Goal: Task Accomplishment & Management: Manage account settings

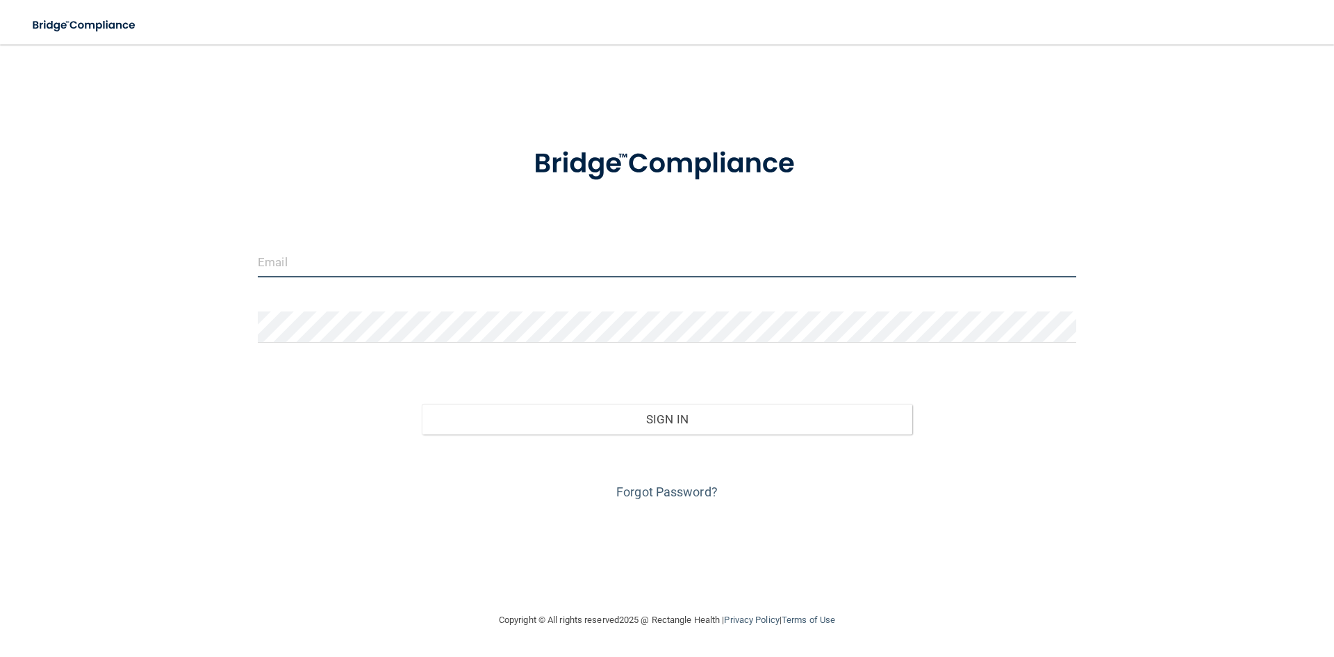
click at [398, 253] on input "email" at bounding box center [667, 261] width 818 height 31
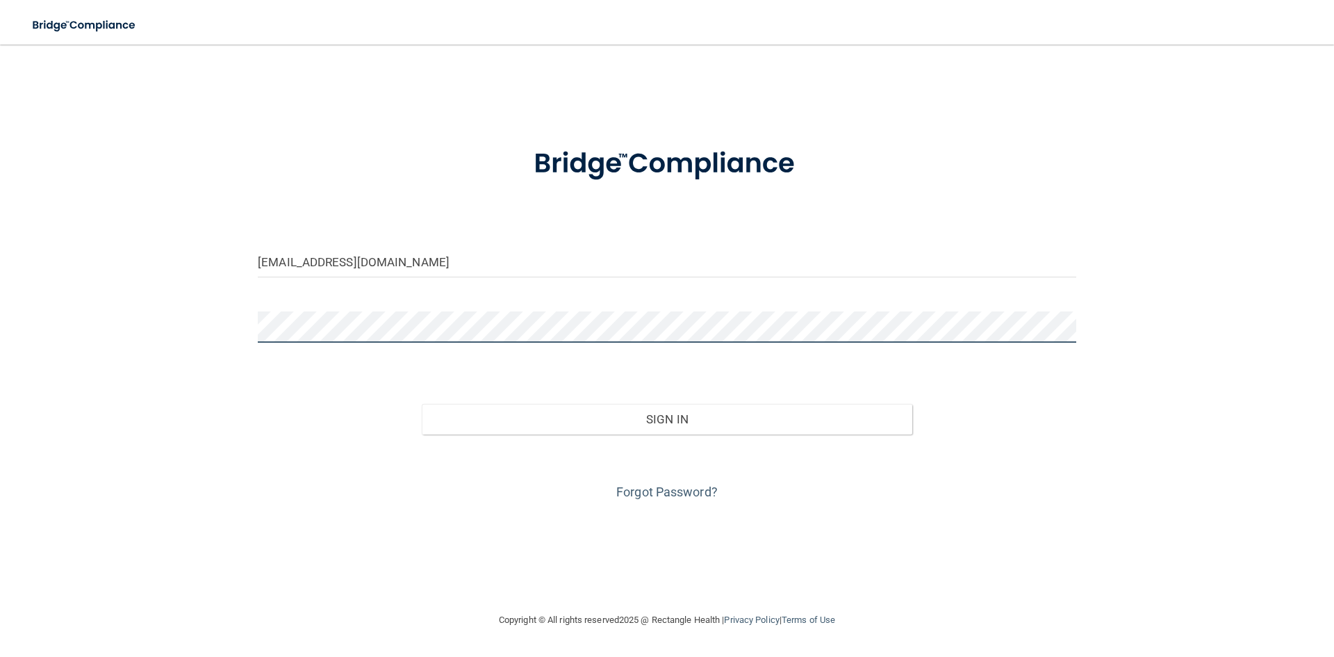
click at [422, 404] on button "Sign In" at bounding box center [667, 419] width 491 height 31
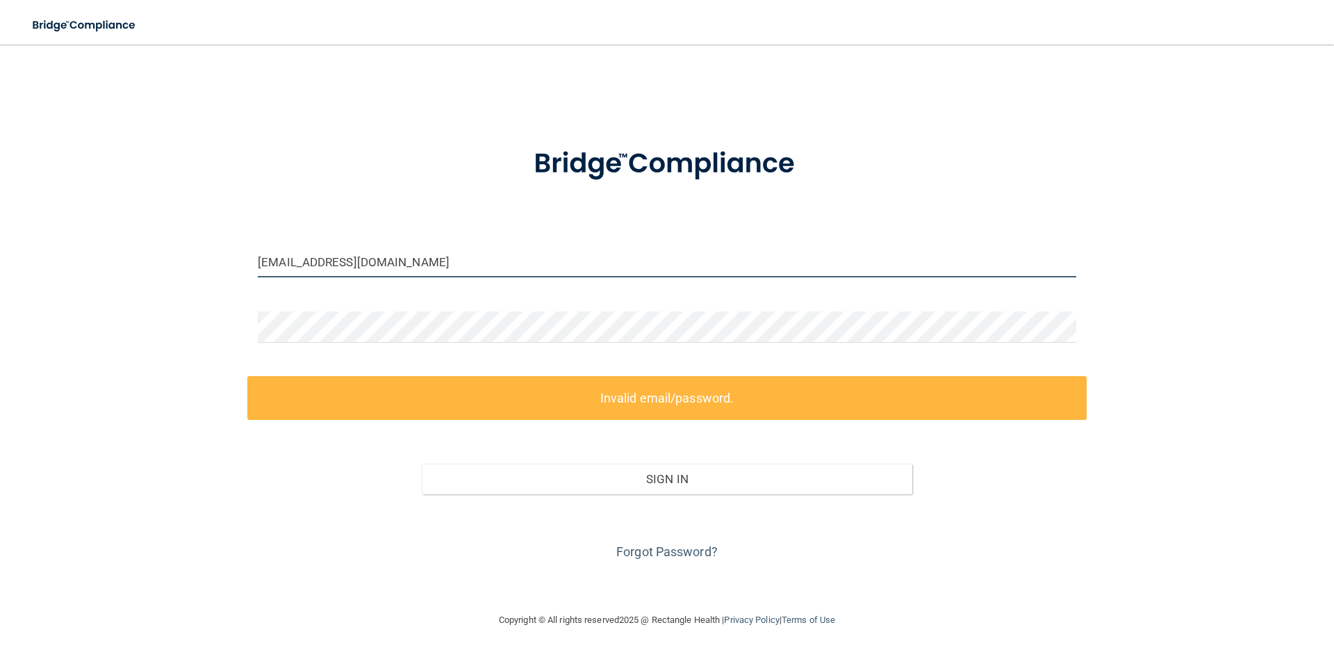
click at [502, 259] on input "naami@pittsburghsleepandsmile.com" at bounding box center [667, 261] width 818 height 31
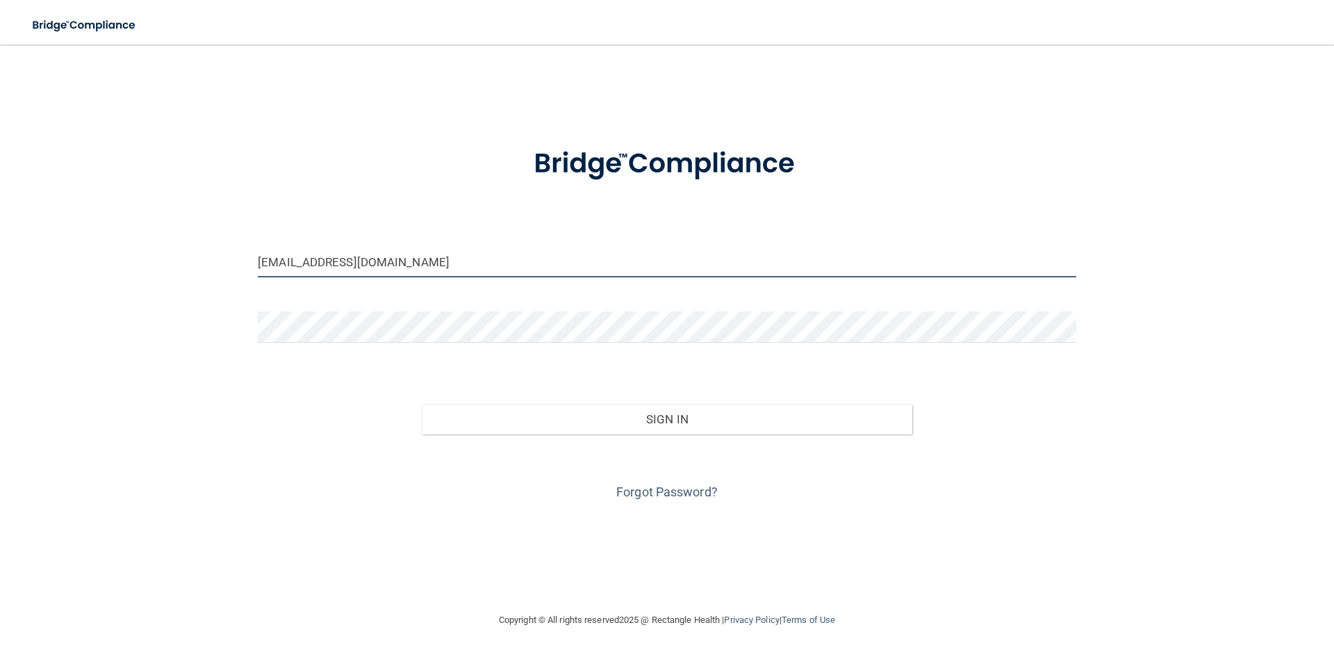
type input "[EMAIL_ADDRESS][DOMAIN_NAME]"
click at [422, 404] on button "Sign In" at bounding box center [667, 419] width 491 height 31
click at [324, 262] on input "email" at bounding box center [667, 261] width 818 height 31
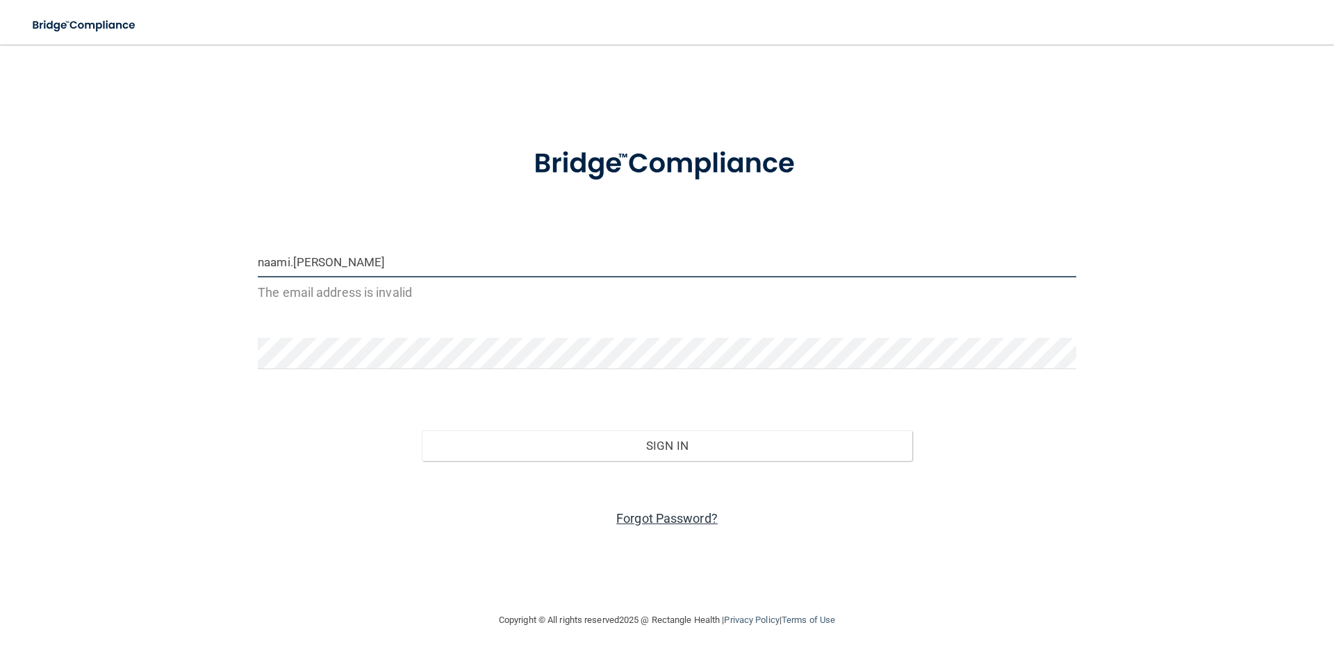
type input "naami.eisenberg"
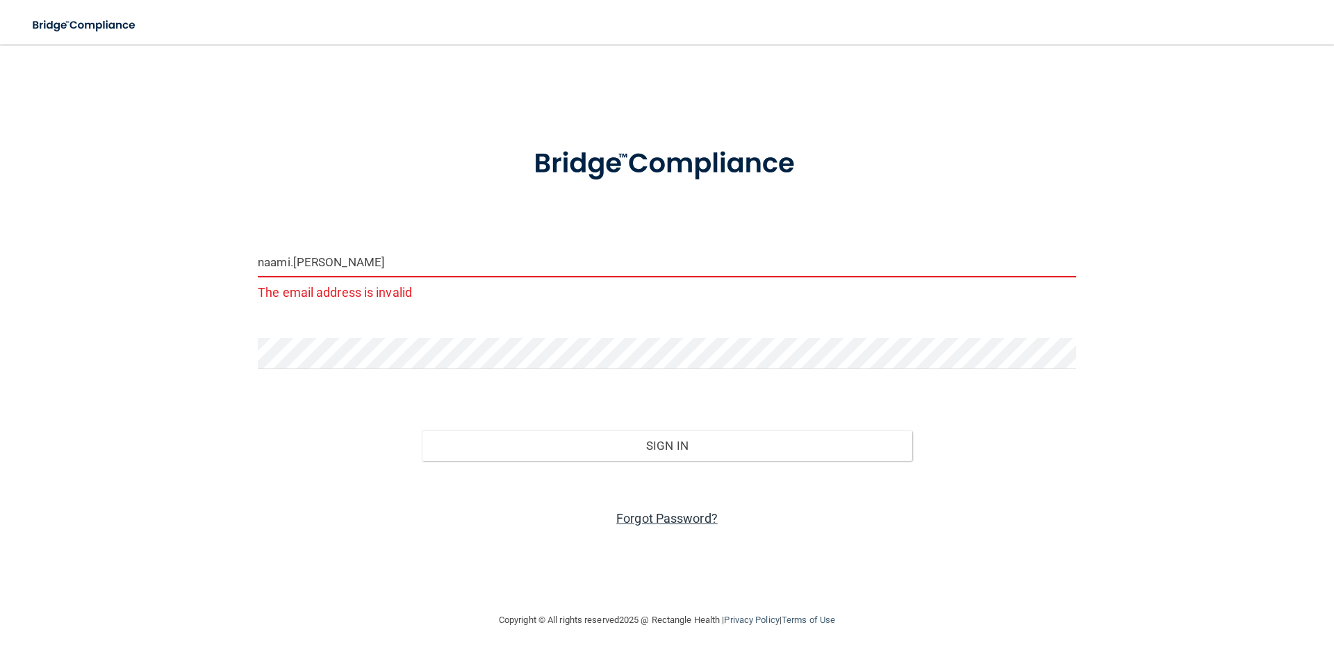
click at [651, 521] on link "Forgot Password?" at bounding box center [666, 518] width 101 height 15
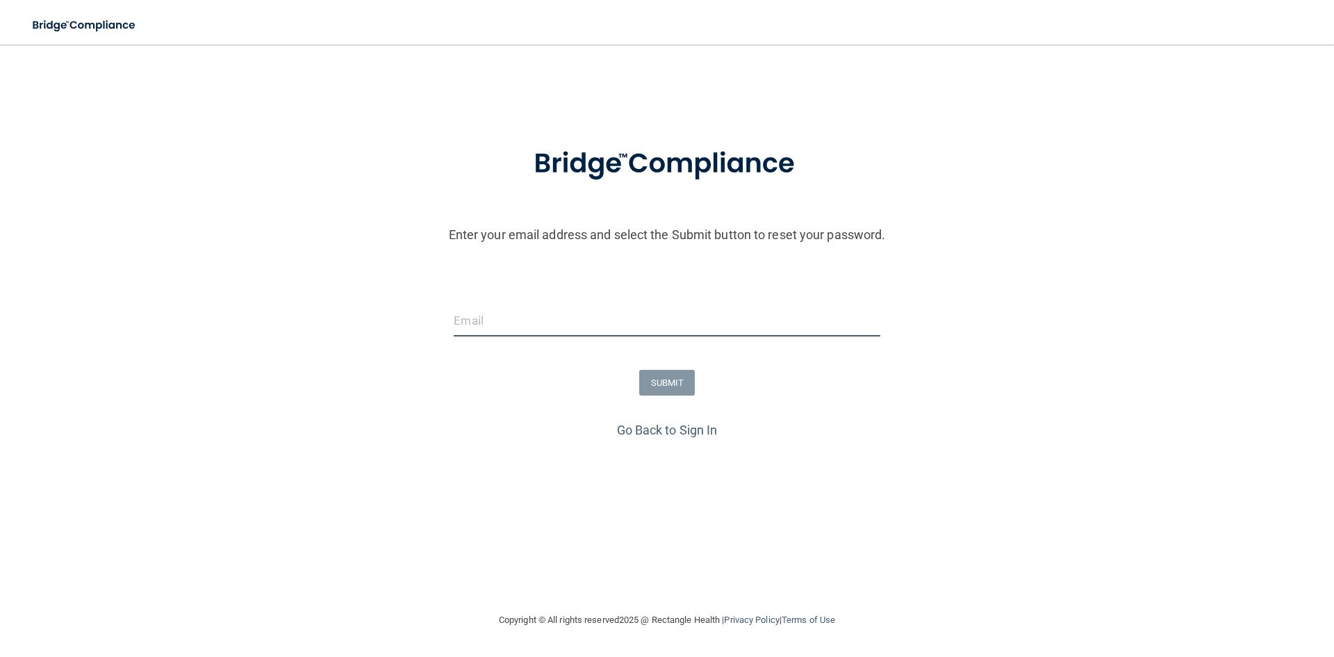
click at [551, 319] on input "email" at bounding box center [667, 320] width 426 height 31
type input "naami@pittsburghsleepandsmile.com"
click at [665, 381] on button "SUBMIT" at bounding box center [667, 383] width 56 height 26
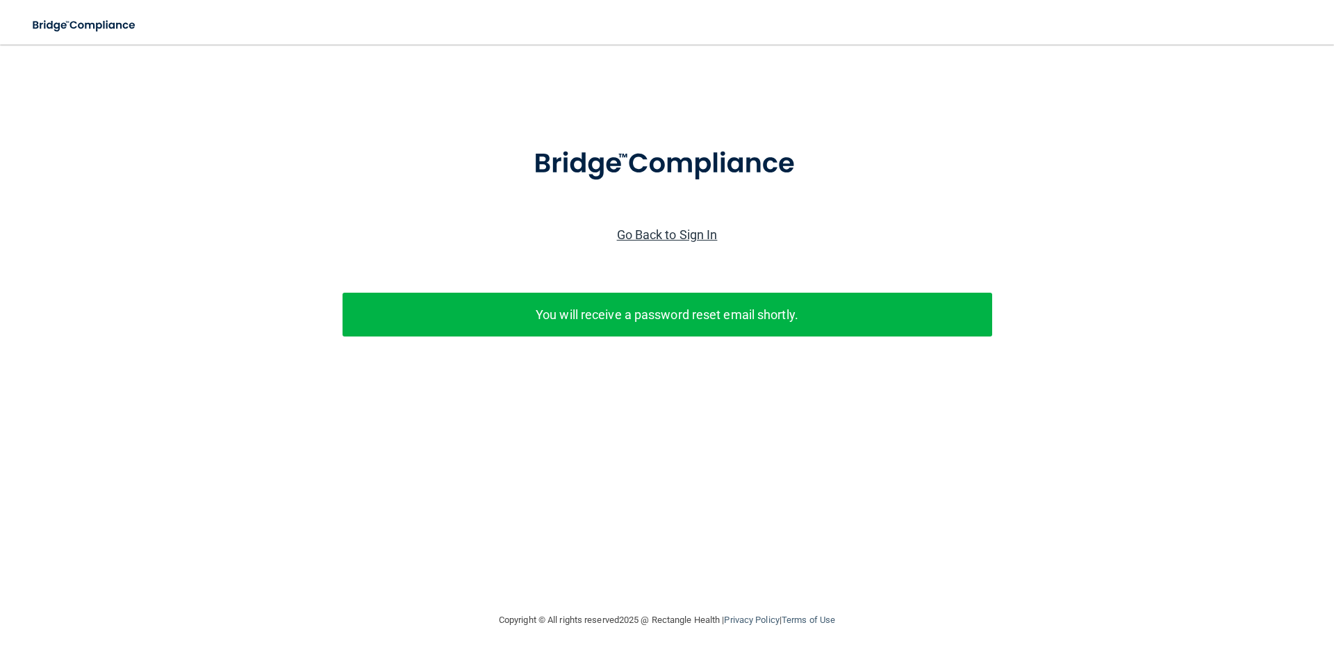
click at [648, 236] on link "Go Back to Sign In" at bounding box center [667, 234] width 101 height 15
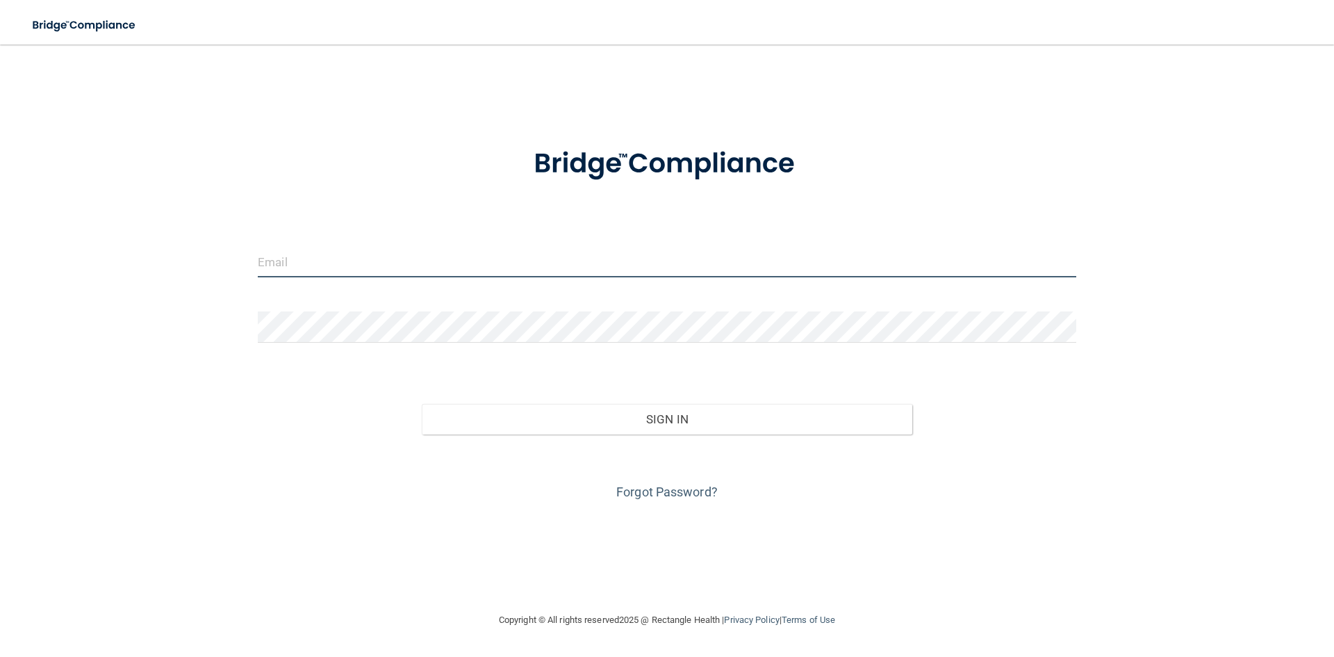
click at [601, 249] on input "email" at bounding box center [667, 261] width 818 height 31
click at [670, 490] on link "Forgot Password?" at bounding box center [666, 491] width 101 height 15
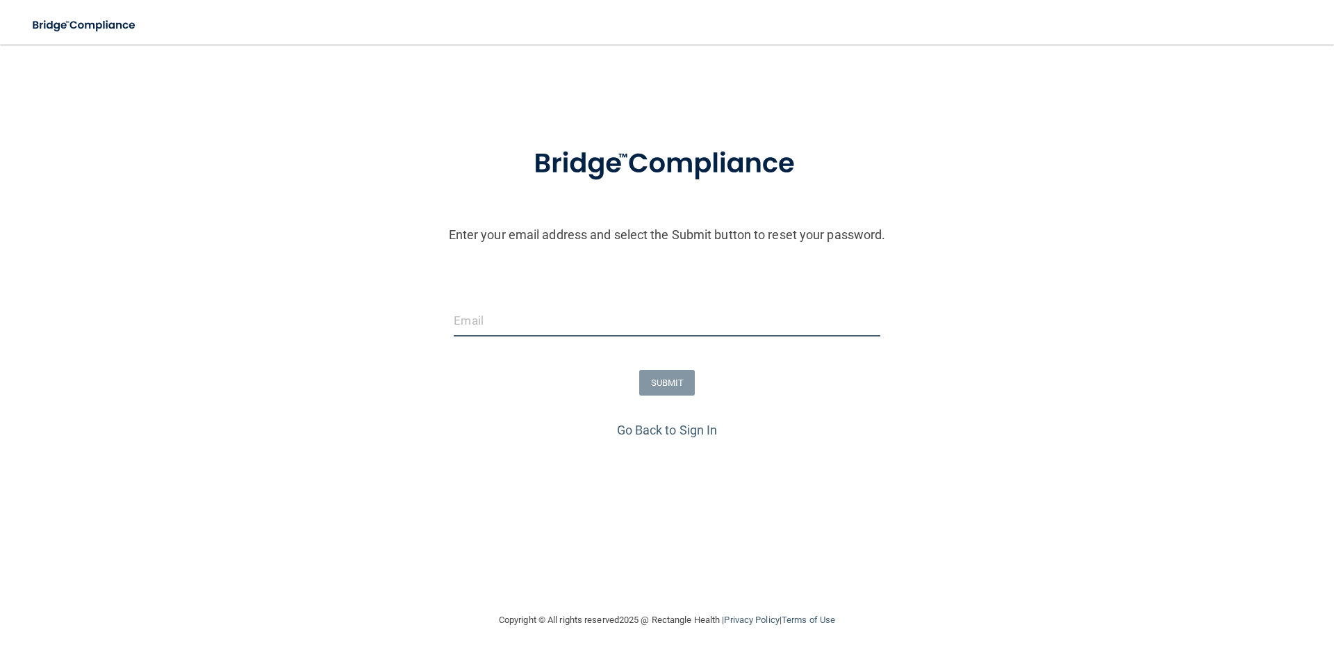
click at [575, 327] on input "email" at bounding box center [667, 320] width 426 height 31
type input "[EMAIL_ADDRESS][DOMAIN_NAME]"
click at [672, 375] on button "SUBMIT" at bounding box center [667, 383] width 56 height 26
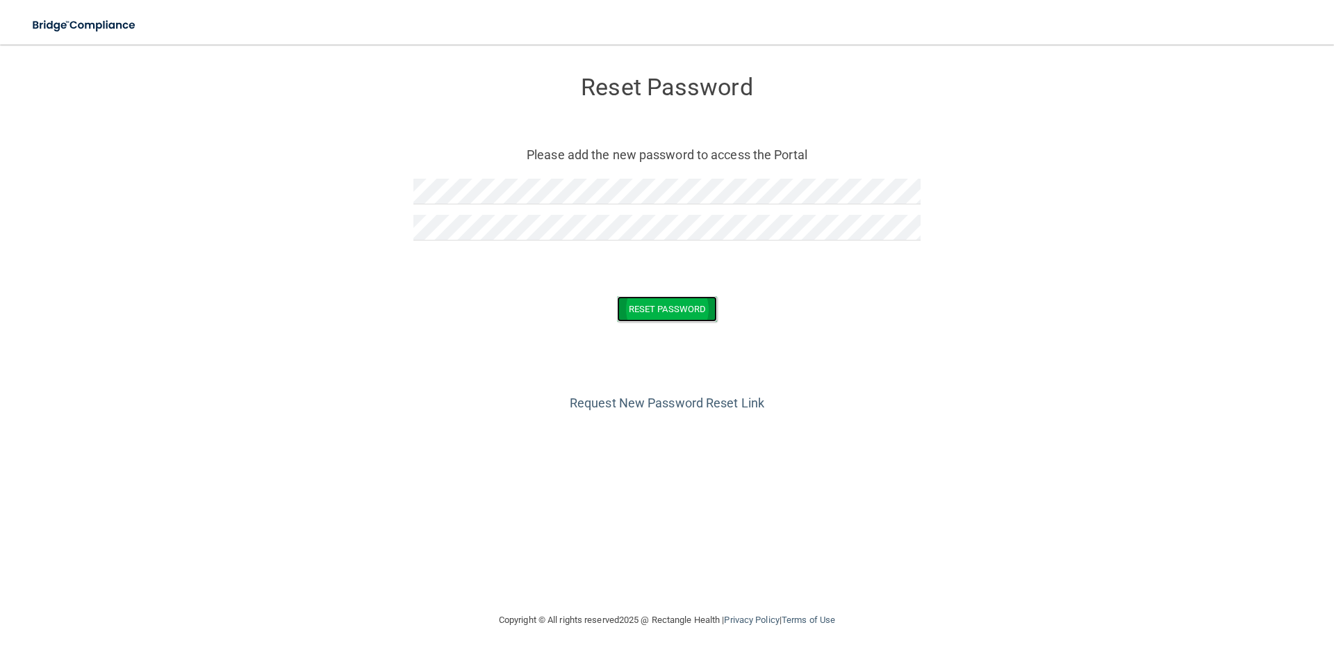
click at [644, 313] on button "Reset Password" at bounding box center [667, 309] width 100 height 26
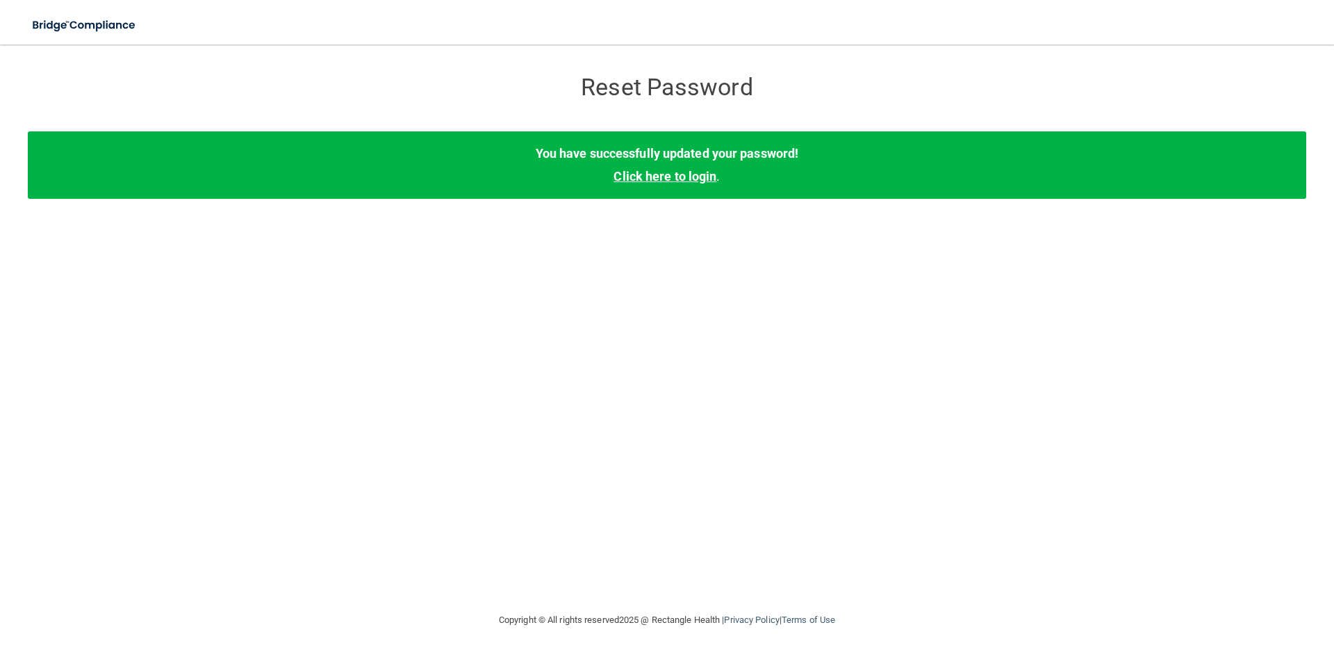
click at [664, 178] on link "Click here to login" at bounding box center [664, 176] width 103 height 15
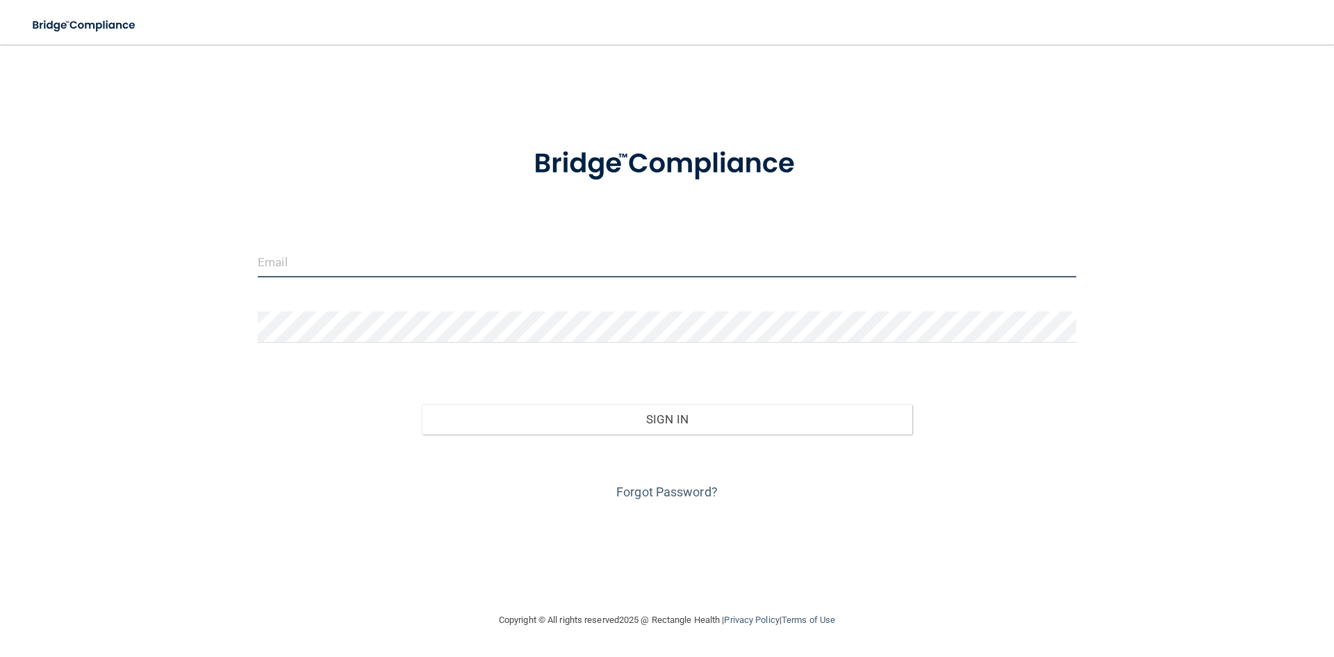
click at [711, 261] on input "email" at bounding box center [667, 261] width 818 height 31
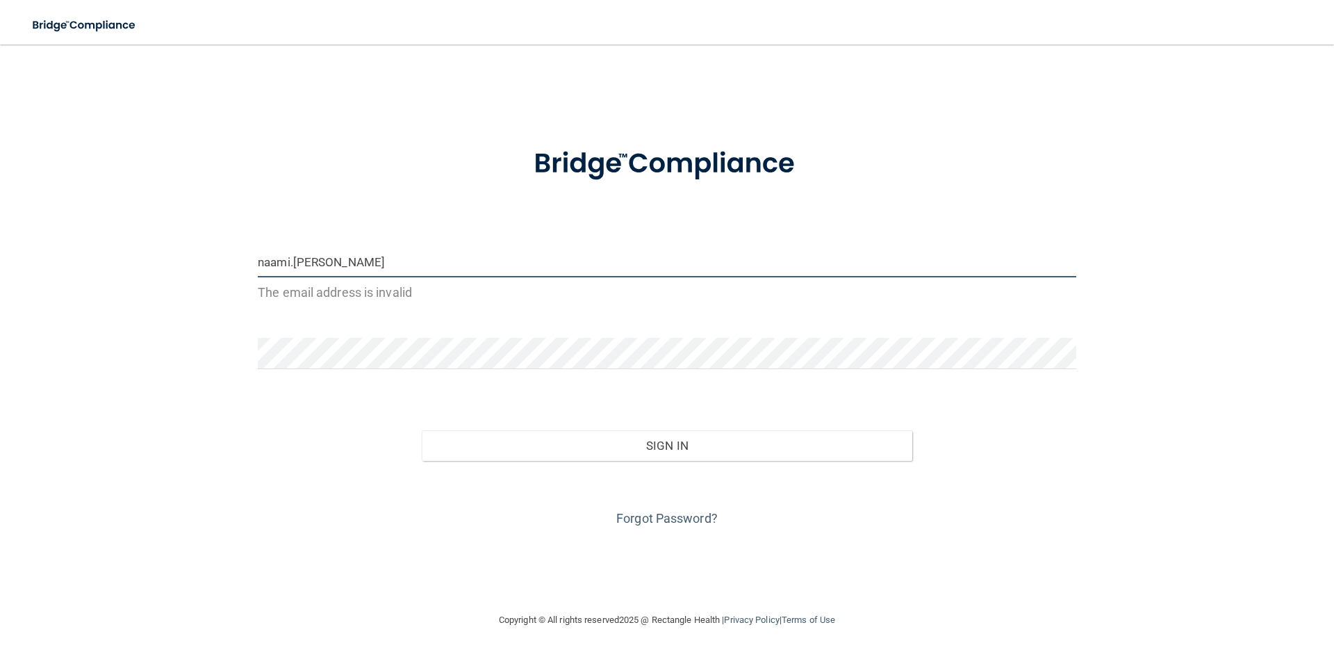
type input "[EMAIL_ADDRESS][DOMAIN_NAME]"
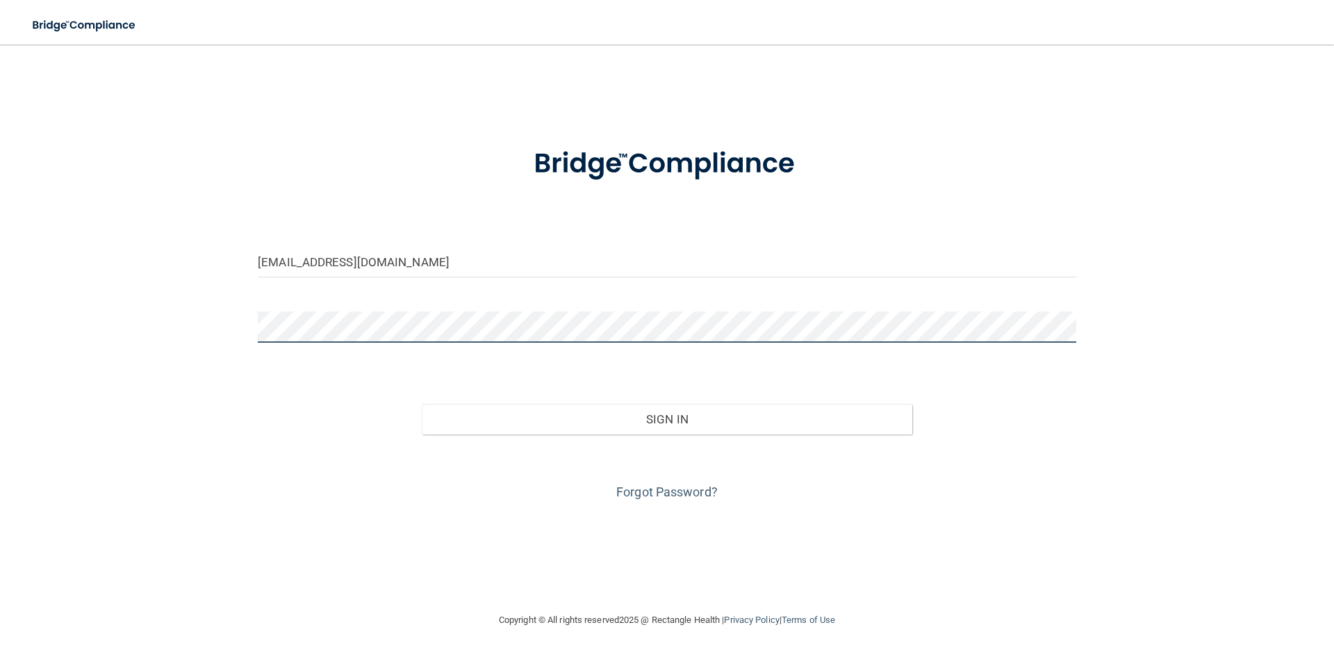
click at [422, 404] on button "Sign In" at bounding box center [667, 419] width 491 height 31
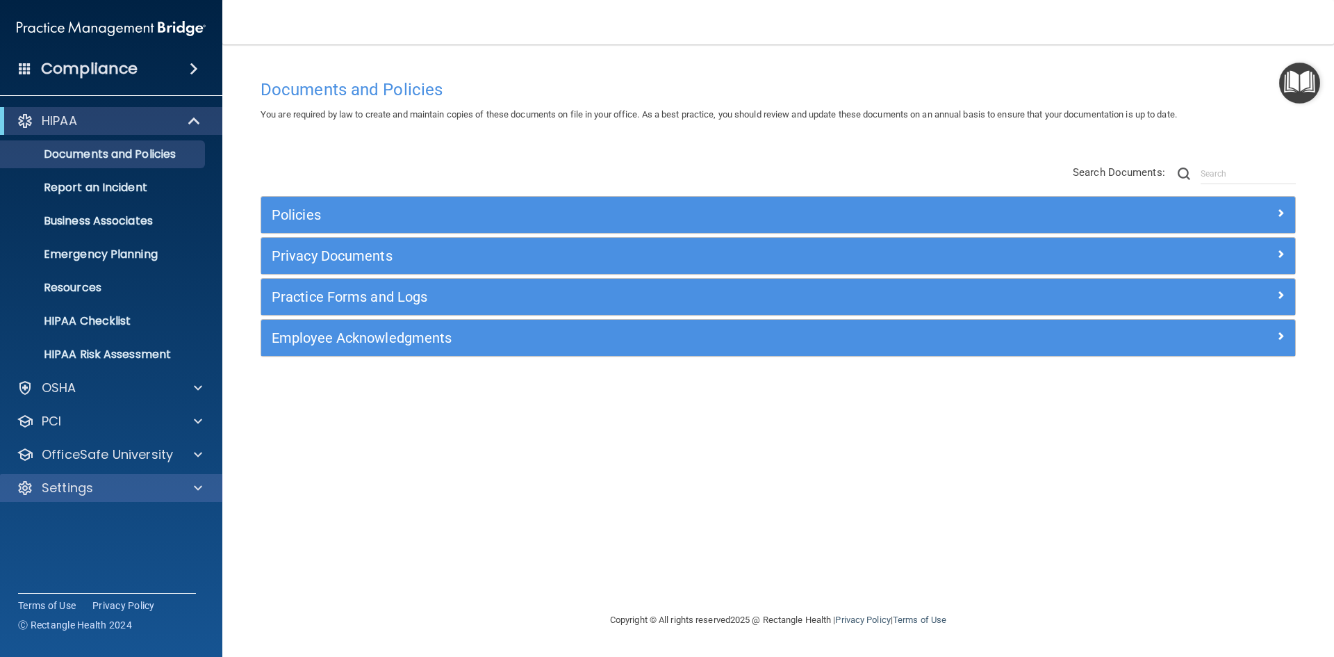
click at [200, 479] on div "Settings" at bounding box center [111, 488] width 223 height 28
drag, startPoint x: 197, startPoint y: 477, endPoint x: 198, endPoint y: 484, distance: 7.1
click at [197, 482] on div "Settings" at bounding box center [111, 488] width 223 height 28
click at [198, 486] on span at bounding box center [198, 487] width 8 height 17
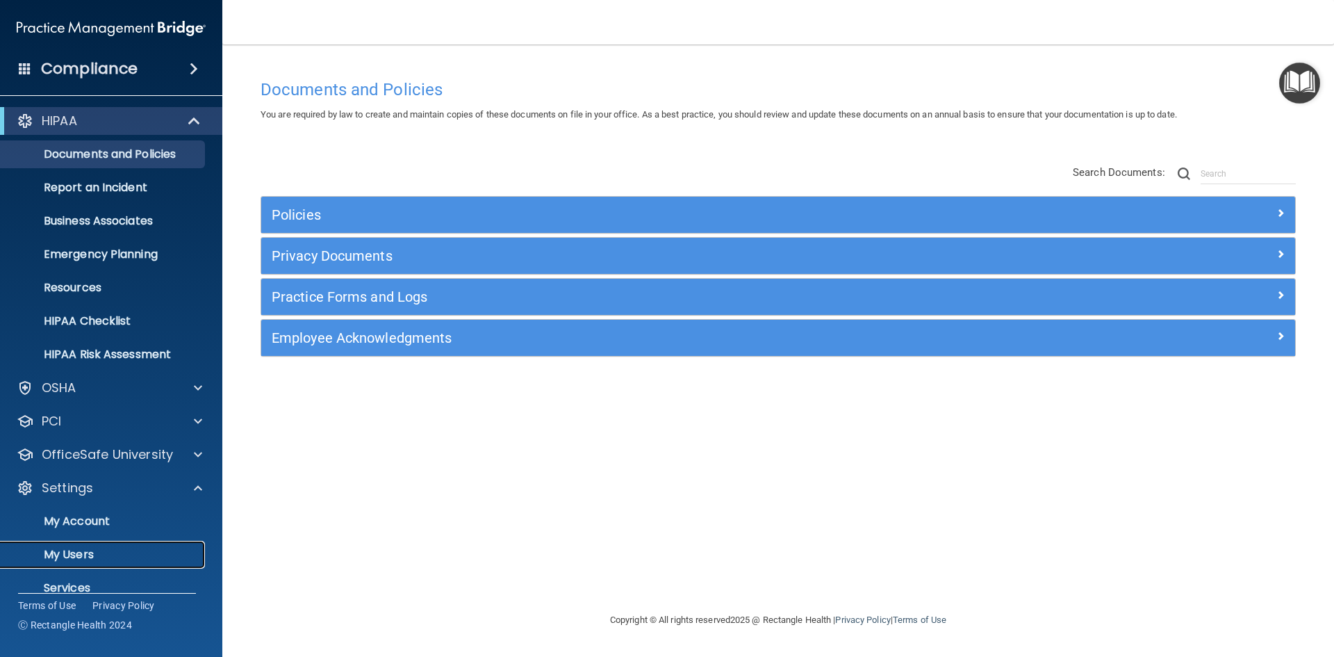
click at [81, 549] on p "My Users" at bounding box center [104, 554] width 190 height 14
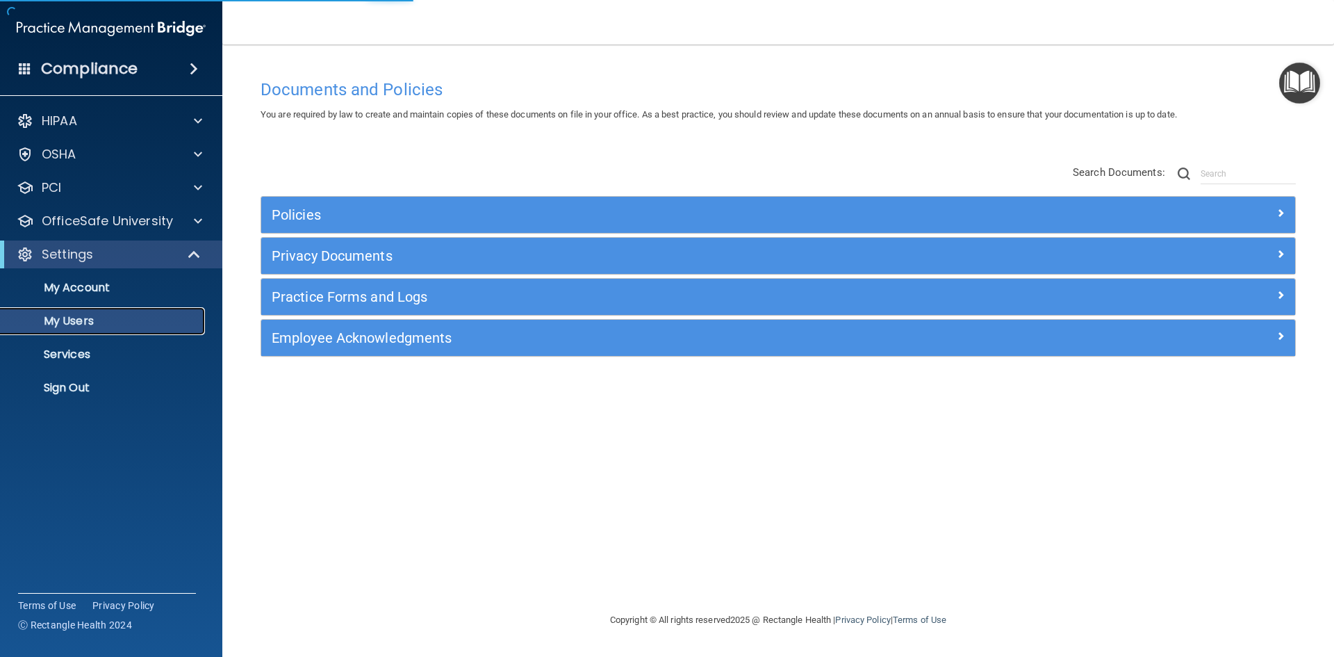
select select "20"
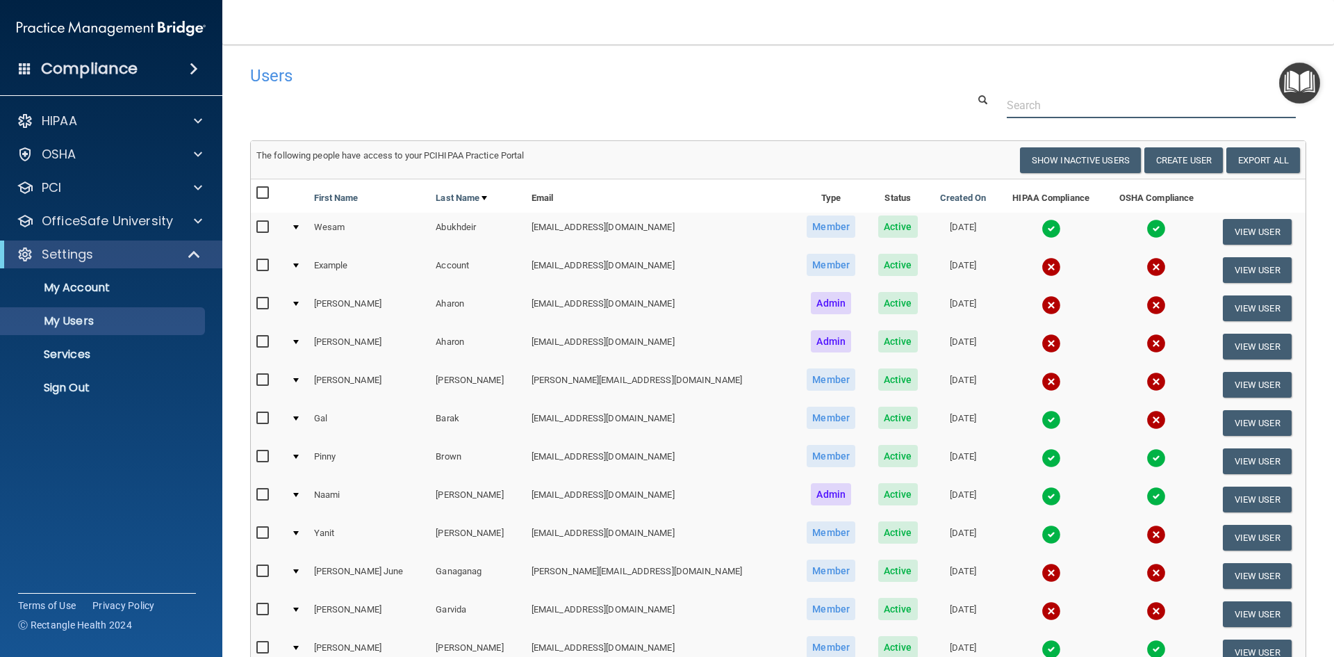
click at [1139, 107] on input "text" at bounding box center [1151, 105] width 289 height 26
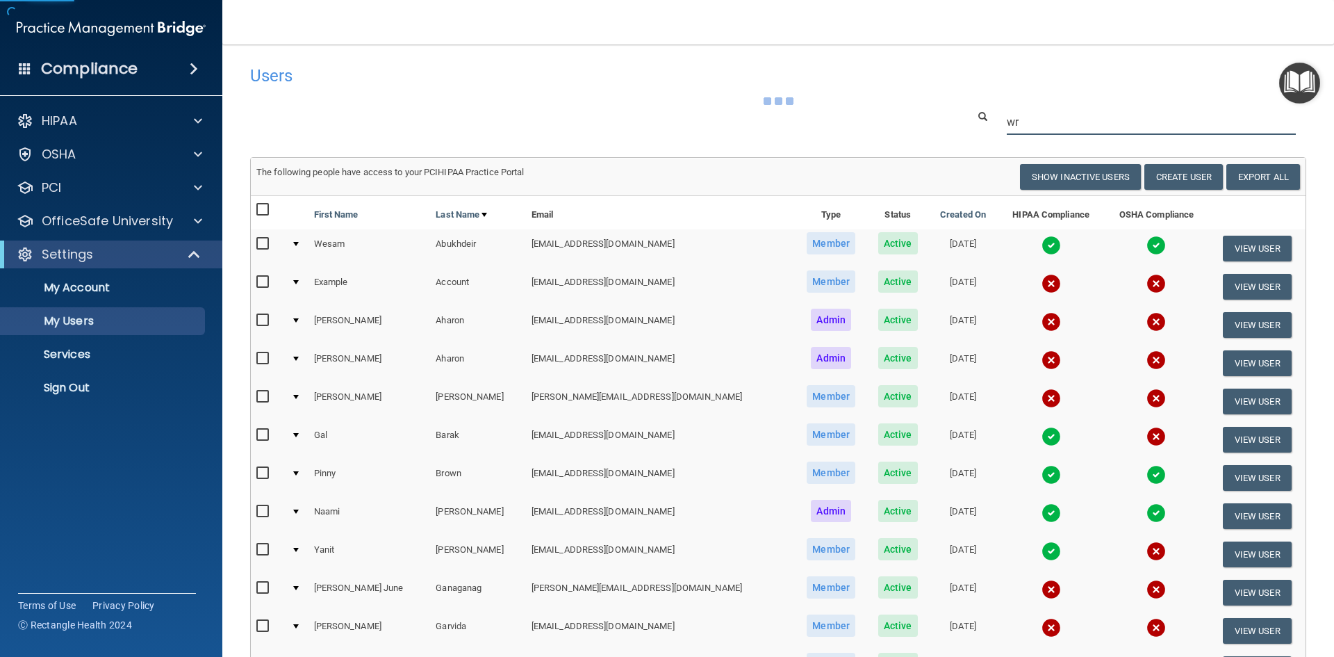
type input "wre"
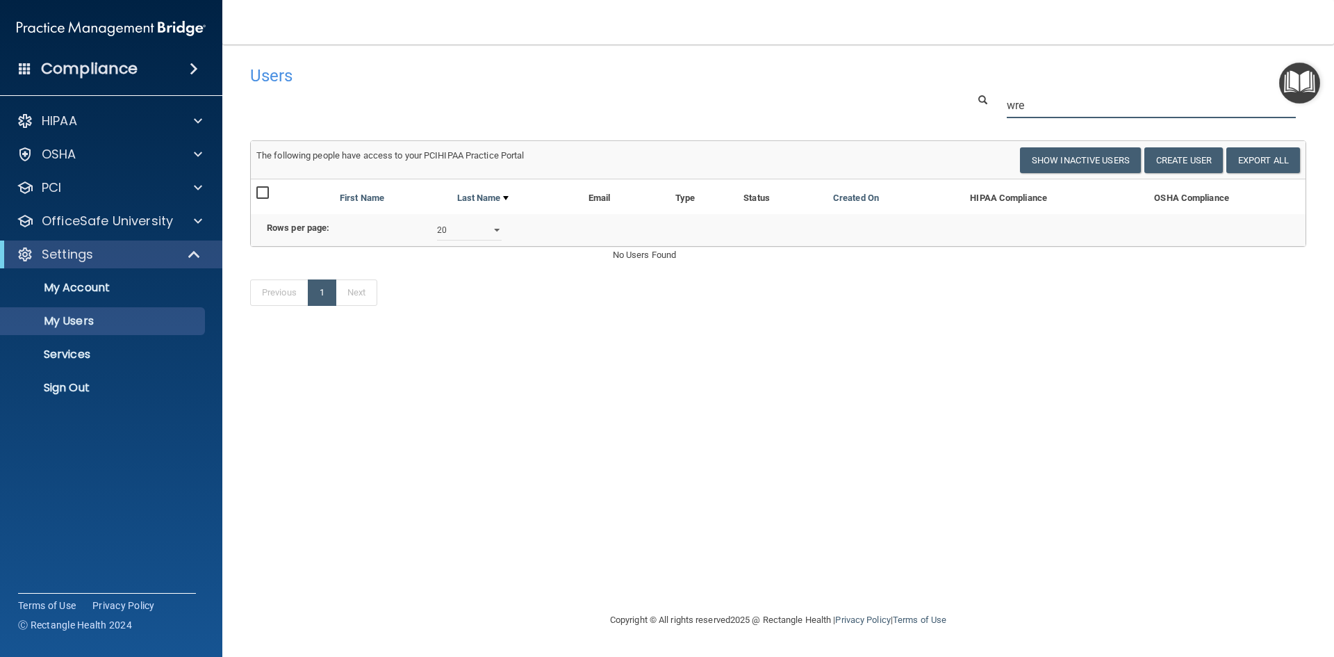
click at [1137, 110] on input "wre" at bounding box center [1151, 105] width 289 height 26
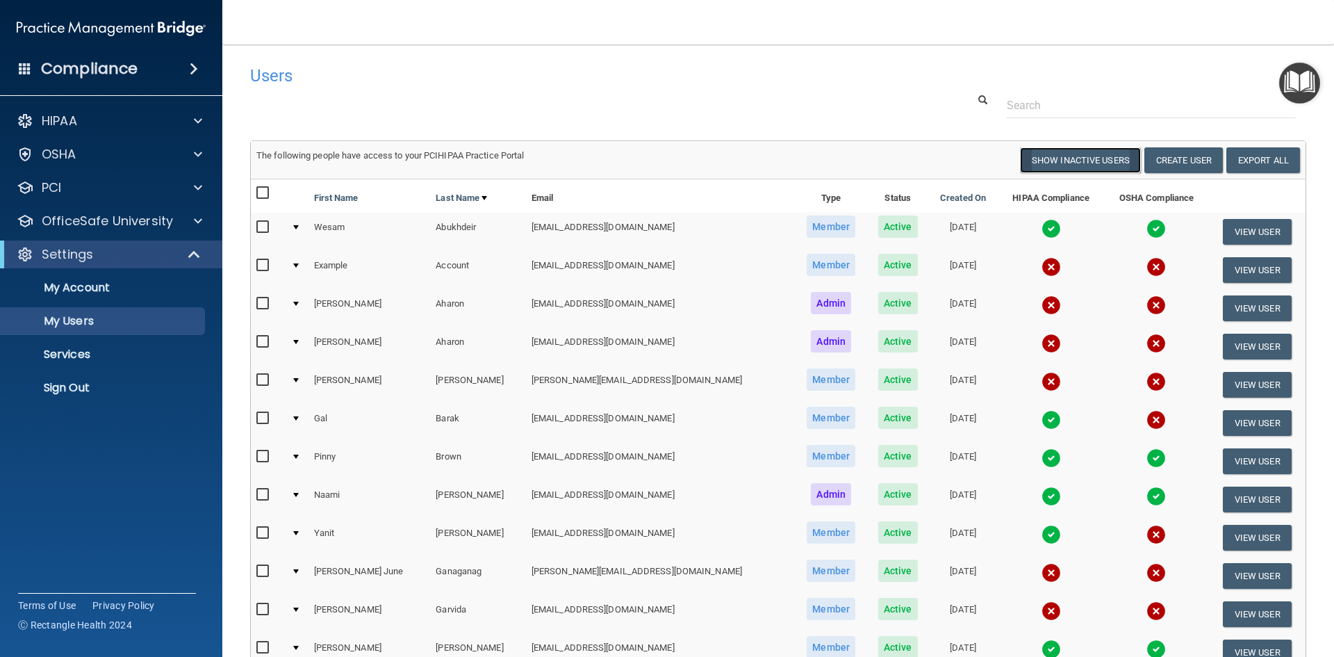
click at [1094, 158] on button "Show Inactive Users" at bounding box center [1080, 160] width 121 height 26
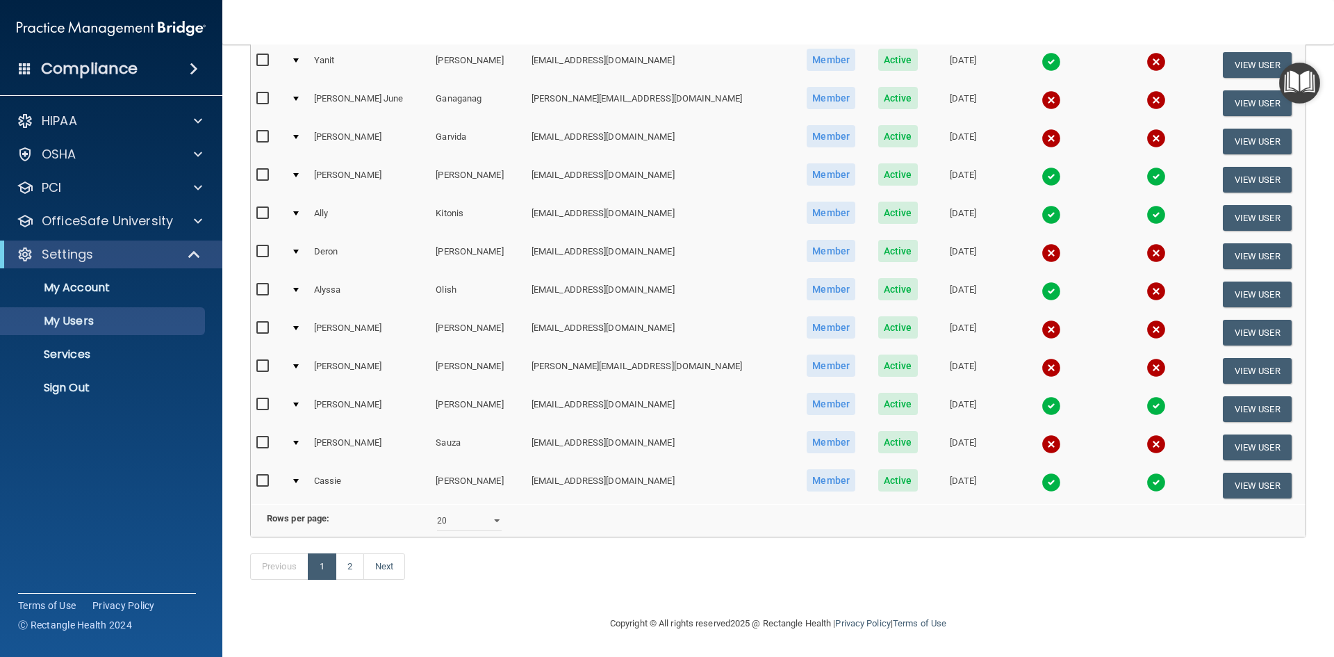
scroll to position [493, 0]
click at [493, 510] on select "10 20 30 40 all" at bounding box center [469, 520] width 65 height 21
click at [491, 511] on select "10 20 30 40 all" at bounding box center [469, 520] width 65 height 21
click at [485, 515] on select "10 20 30 40 all" at bounding box center [469, 520] width 65 height 21
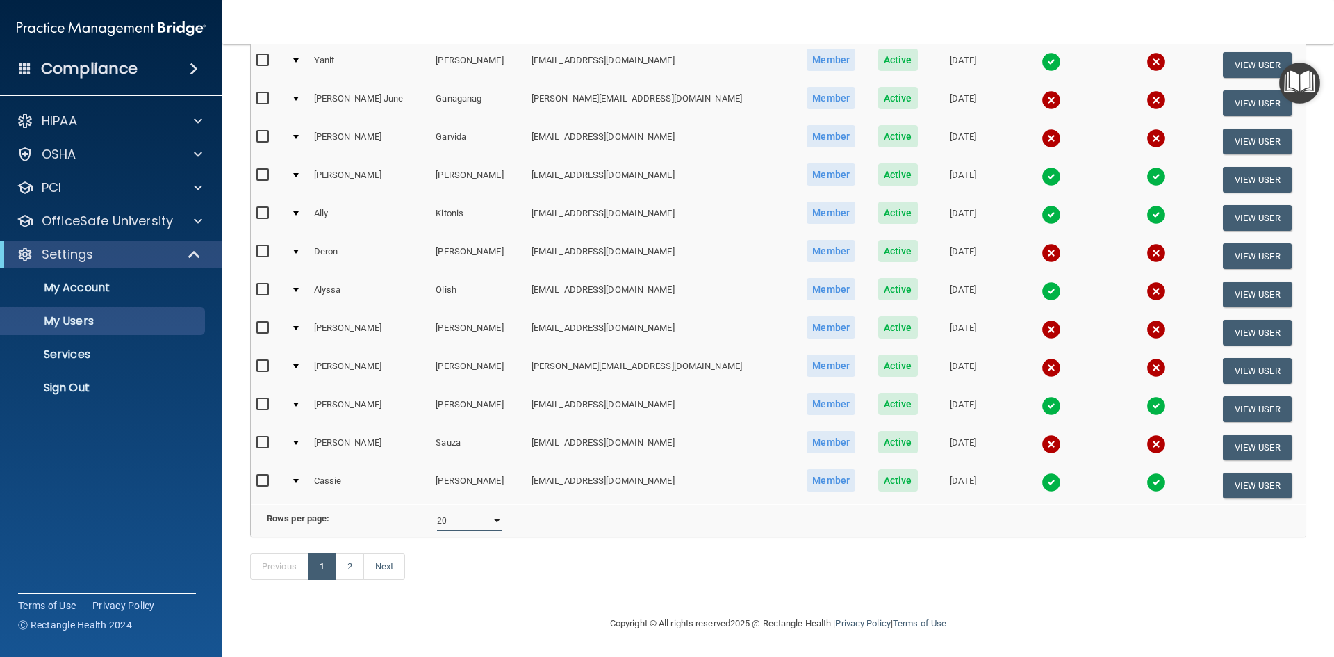
click at [476, 515] on select "10 20 30 40 all" at bounding box center [469, 520] width 65 height 21
select select "30"
click at [437, 510] on select "10 20 30 40 all" at bounding box center [469, 520] width 65 height 21
select select "30"
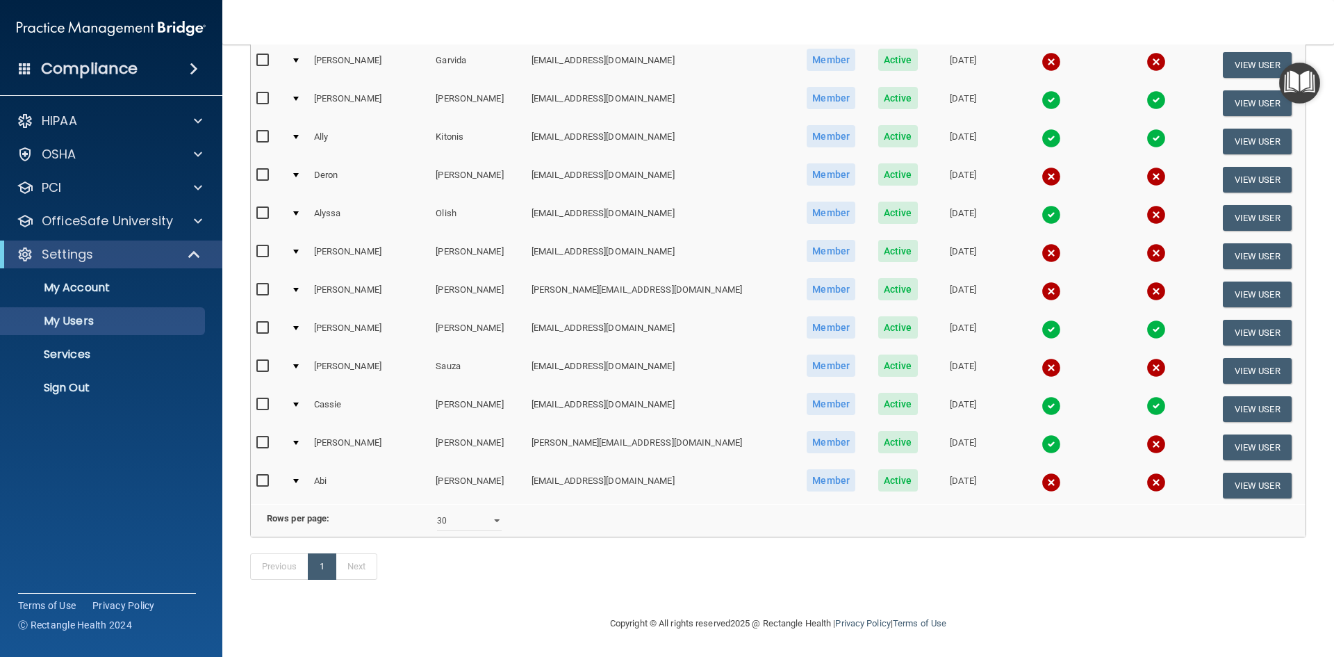
scroll to position [570, 0]
click at [261, 475] on input "checkbox" at bounding box center [264, 480] width 16 height 11
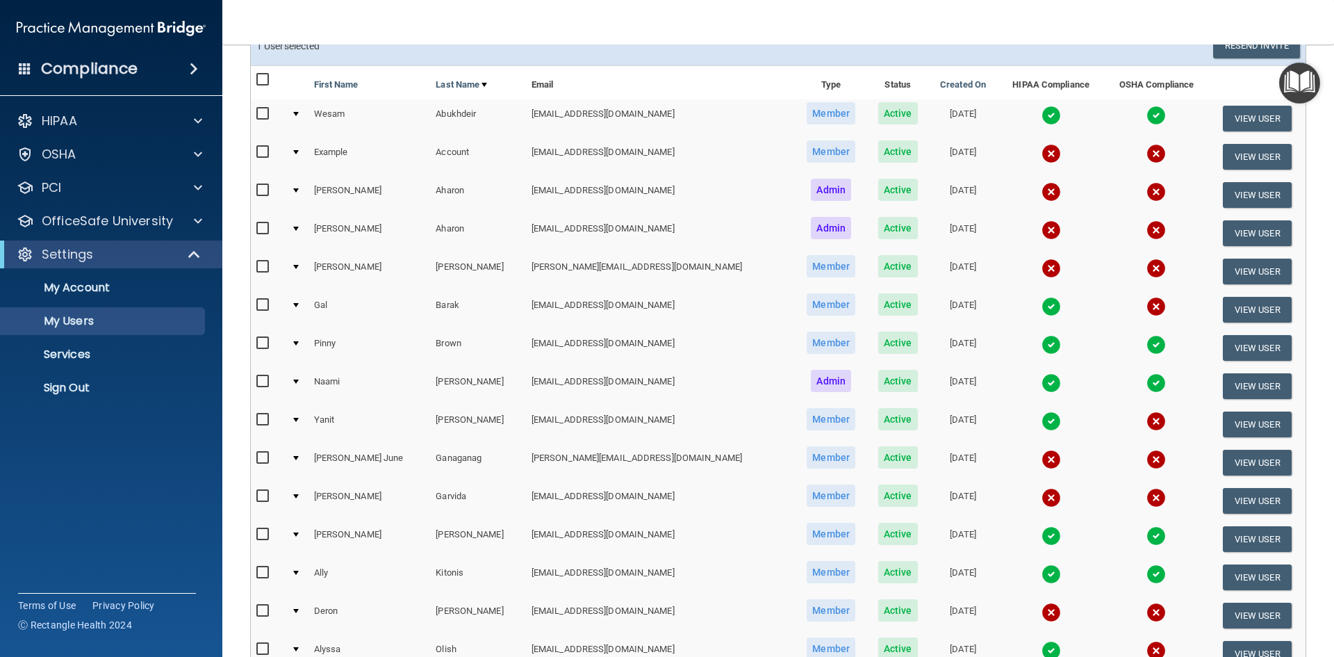
scroll to position [570, 0]
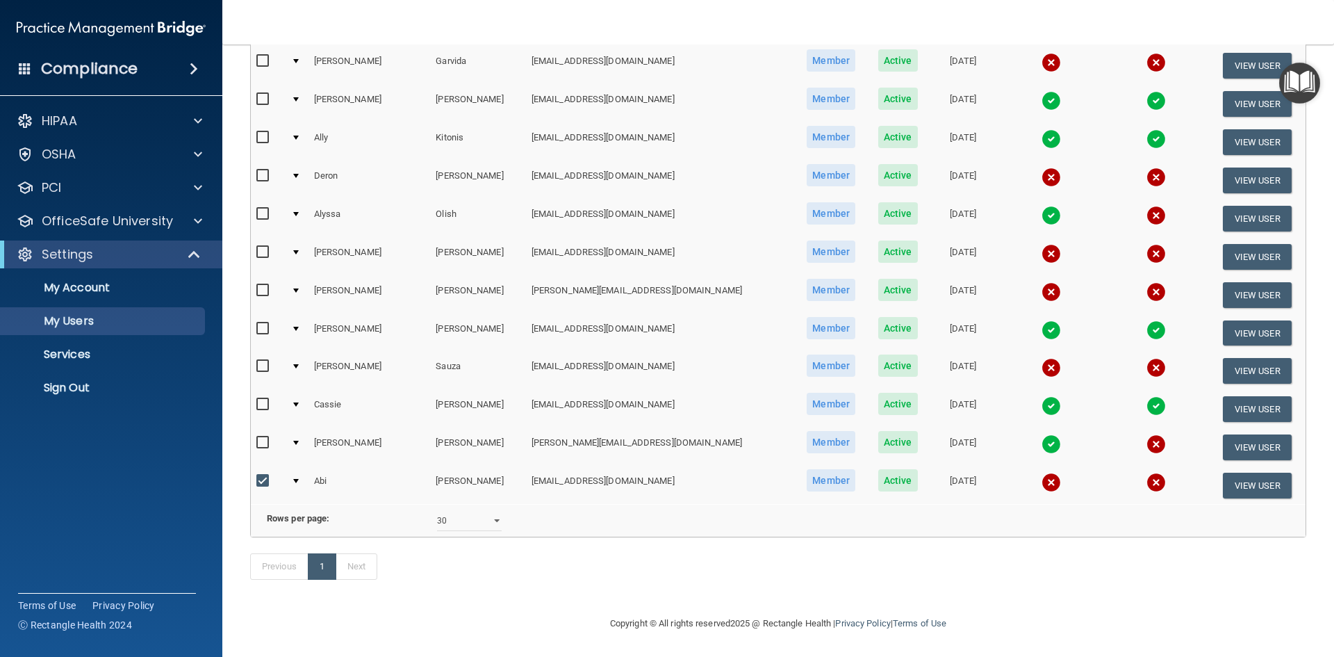
click at [263, 475] on input "checkbox" at bounding box center [264, 480] width 16 height 11
checkbox input "false"
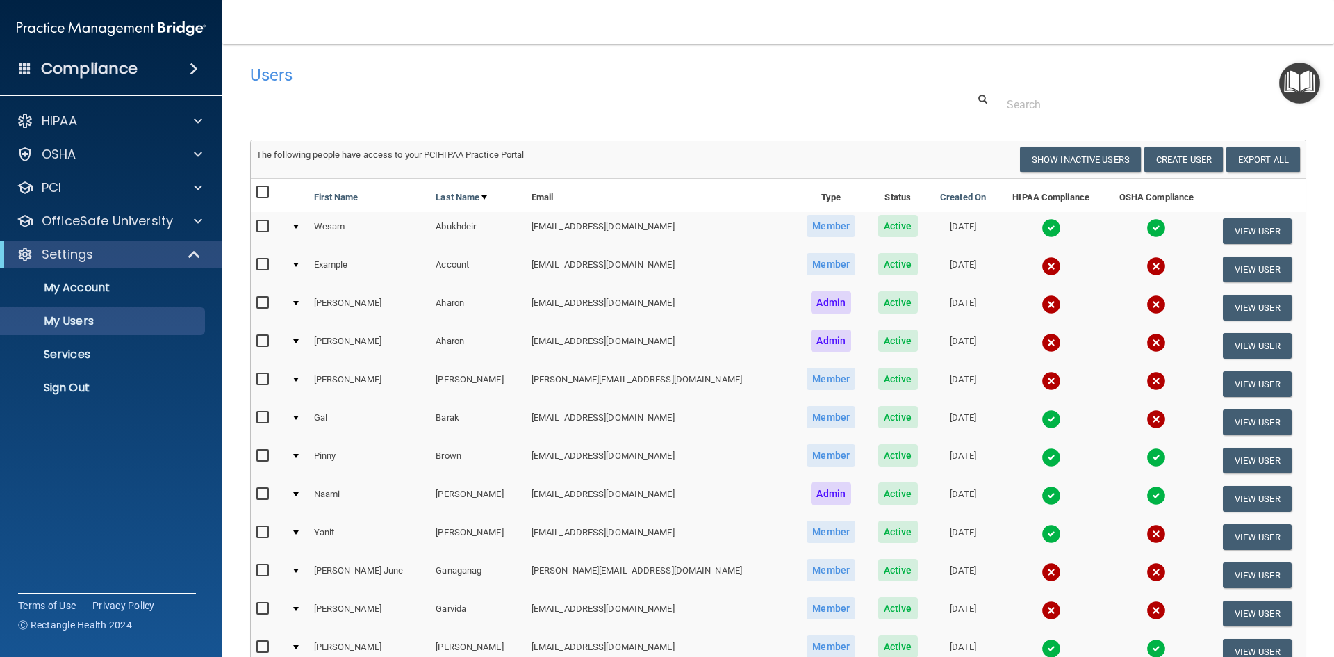
scroll to position [0, 0]
